Goal: Task Accomplishment & Management: Use online tool/utility

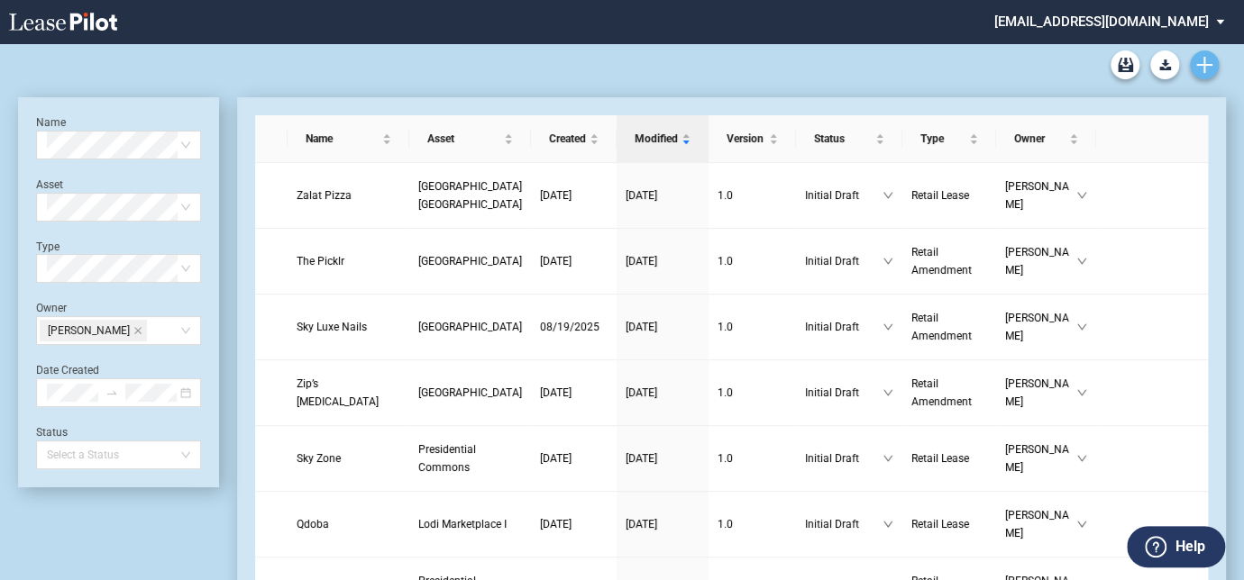
click at [1202, 58] on icon "Create new document" at bounding box center [1204, 65] width 16 height 16
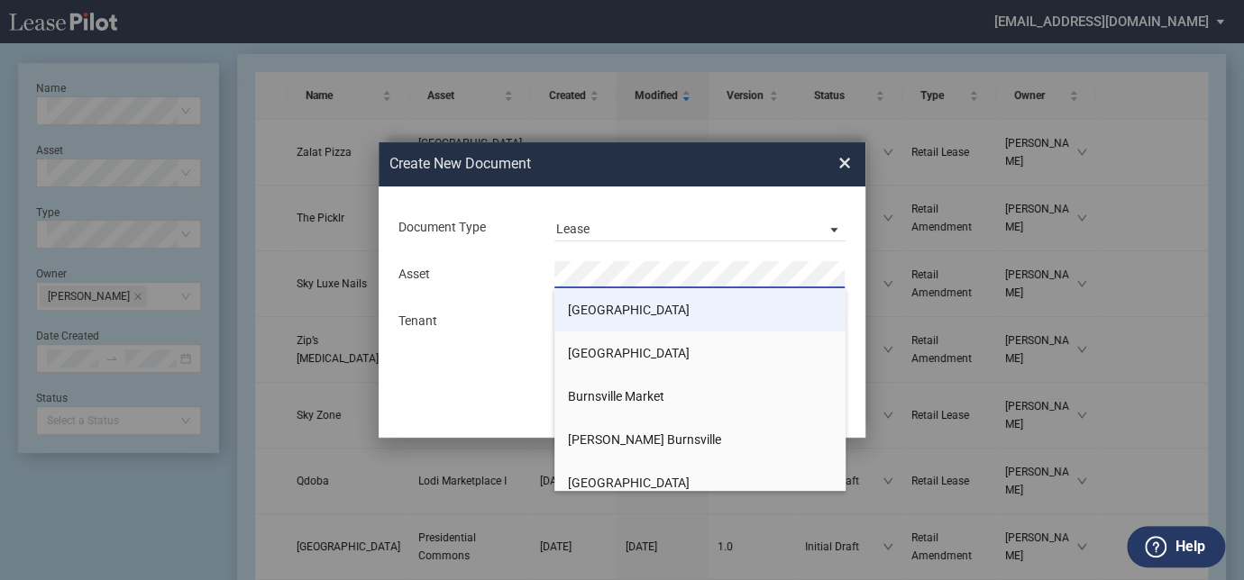
drag, startPoint x: 610, startPoint y: 297, endPoint x: 614, endPoint y: 311, distance: 14.9
click at [611, 297] on li "[GEOGRAPHIC_DATA]" at bounding box center [699, 309] width 291 height 43
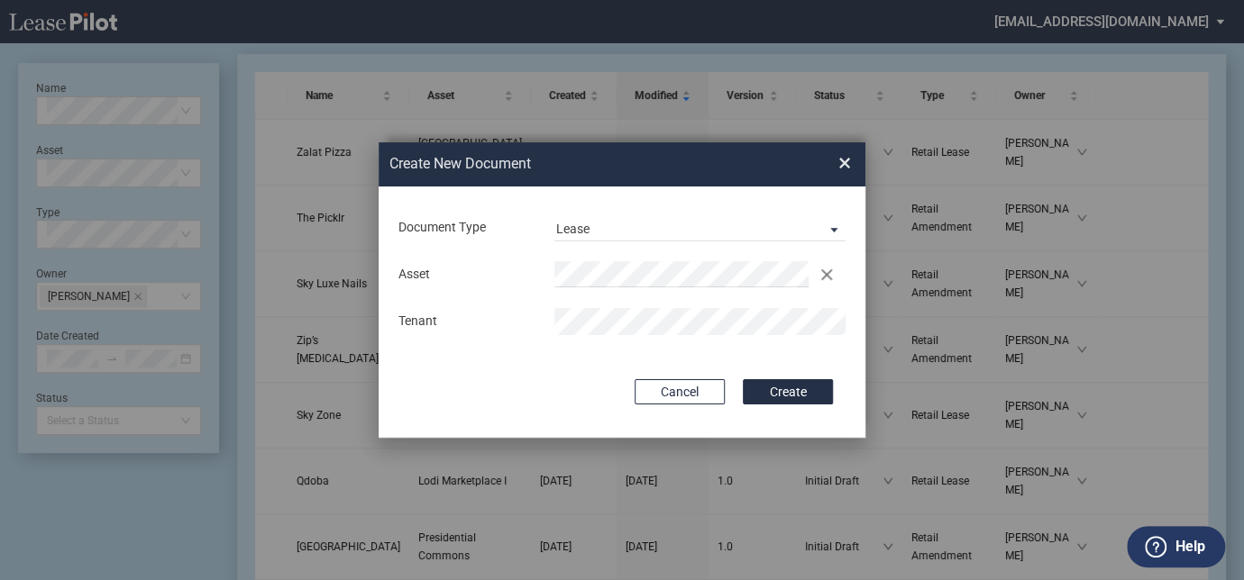
click at [757, 395] on button "Create" at bounding box center [788, 391] width 90 height 25
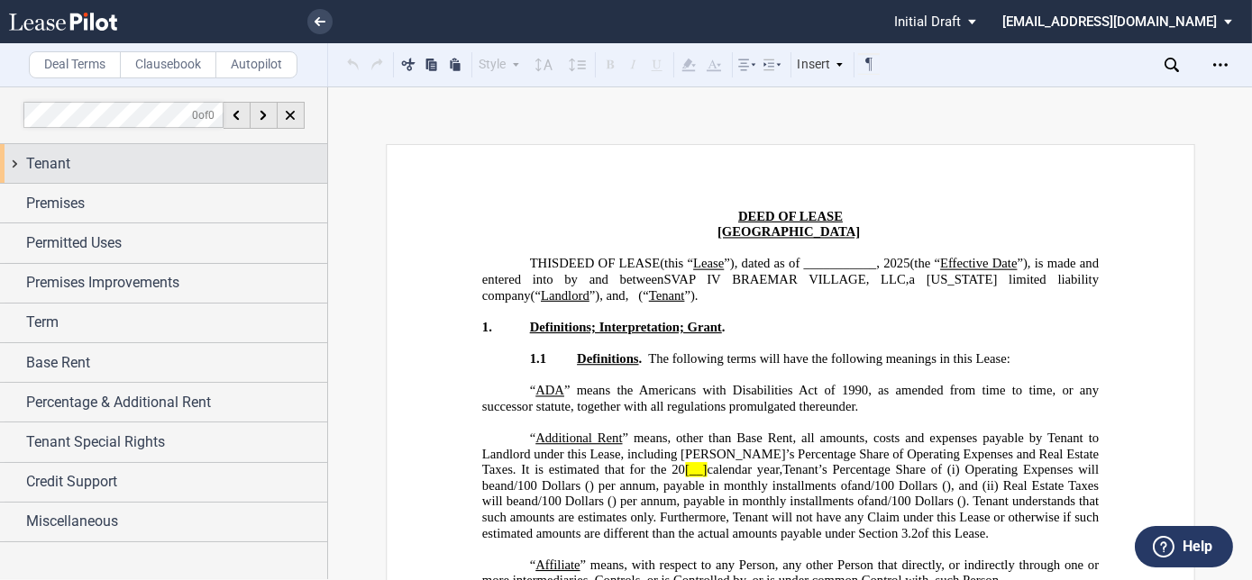
click at [88, 180] on div "Tenant" at bounding box center [163, 163] width 327 height 39
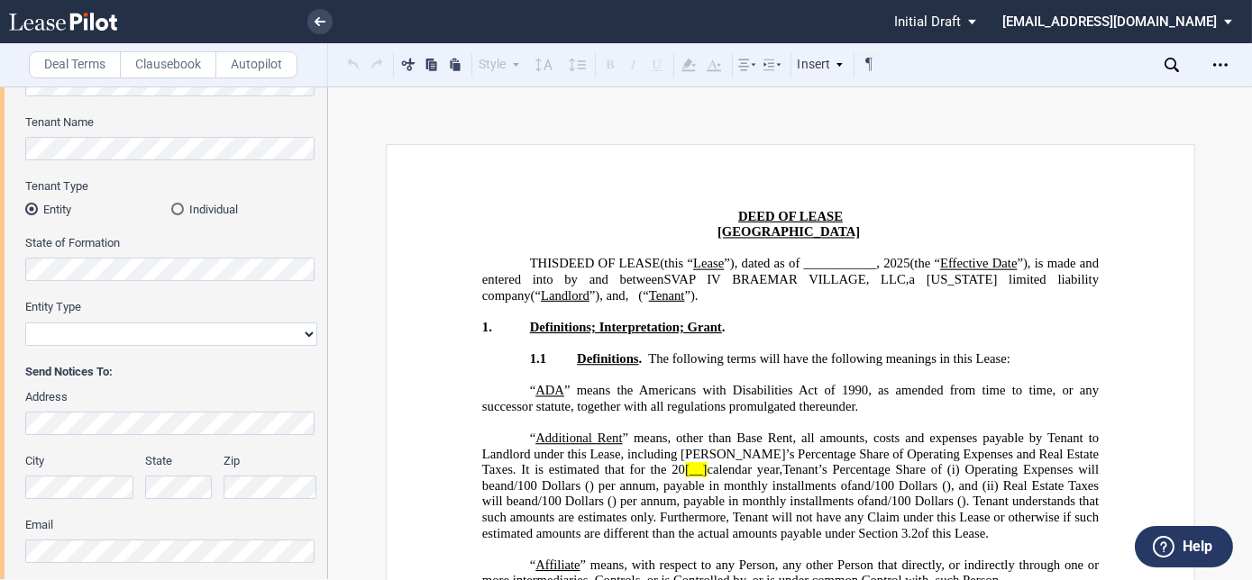
scroll to position [655, 0]
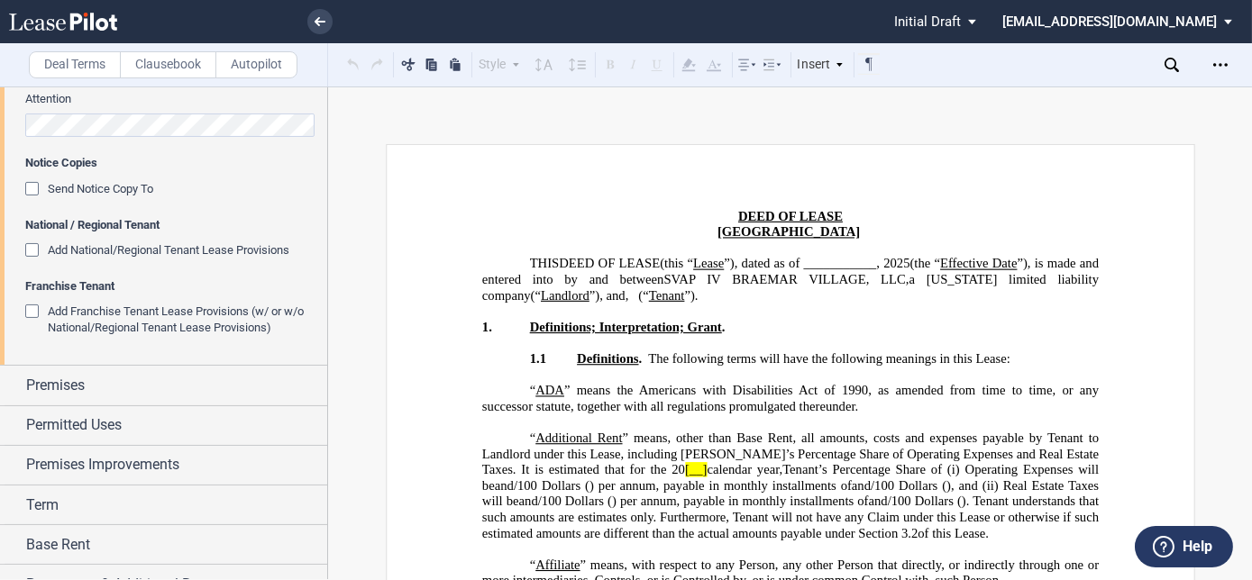
click at [33, 252] on div "Add National/Regional Tenant Lease Provisions" at bounding box center [34, 252] width 18 height 18
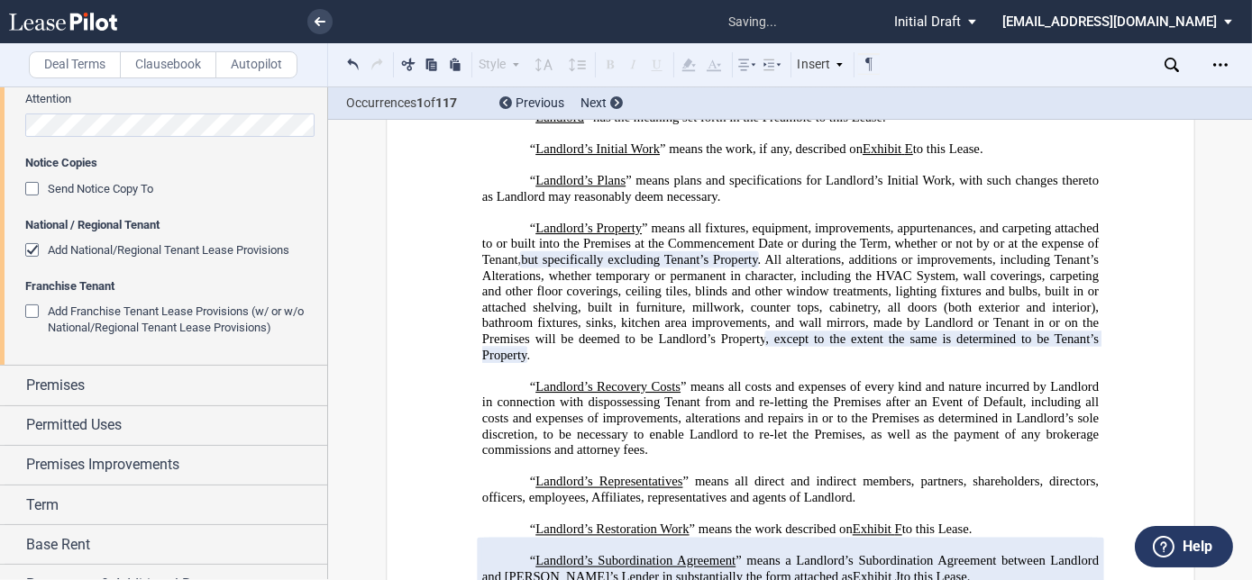
scroll to position [2942, 0]
